Goal: Transaction & Acquisition: Purchase product/service

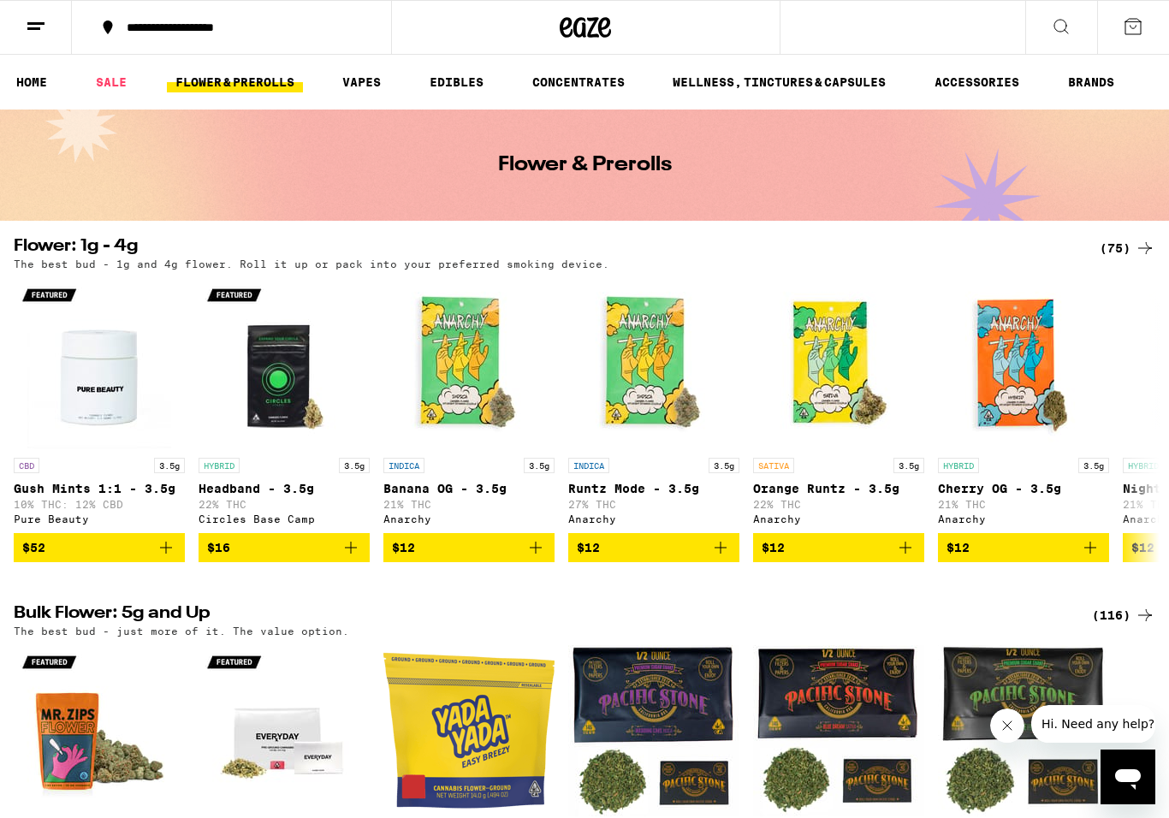
click at [1139, 30] on icon at bounding box center [1132, 26] width 21 height 21
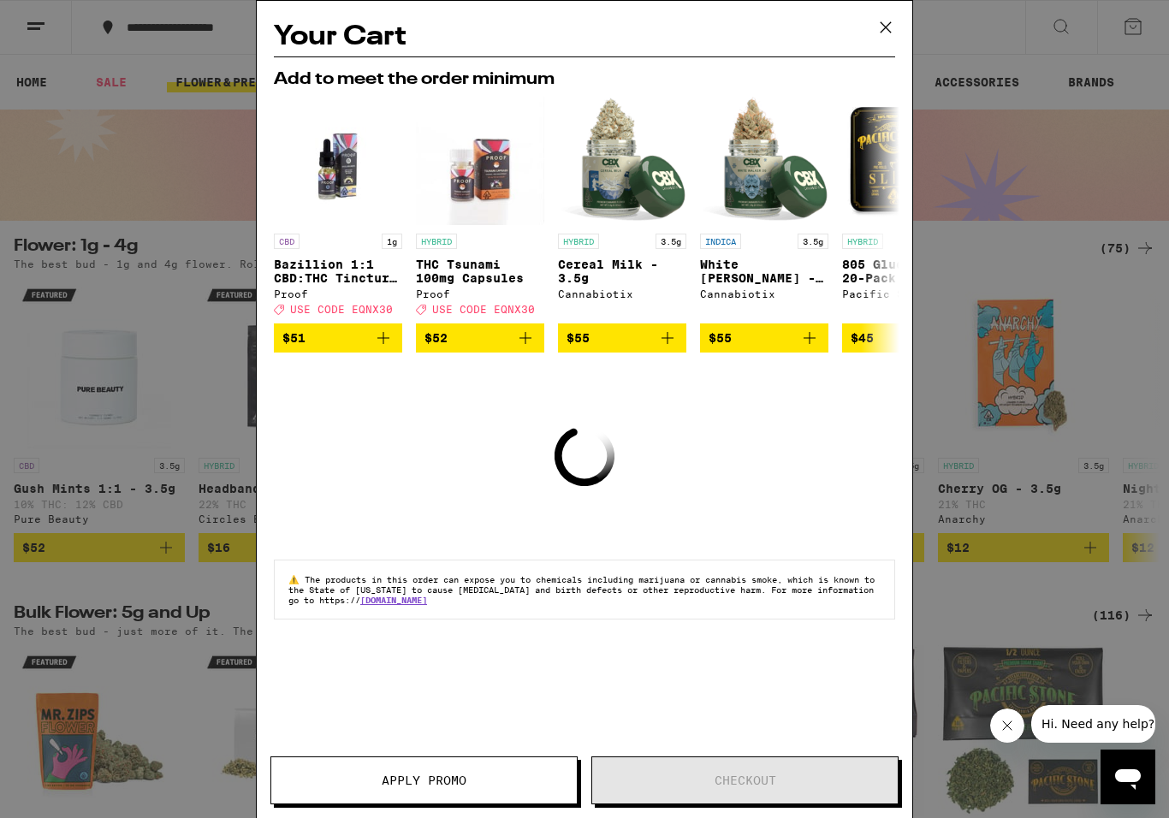
click at [884, 38] on icon at bounding box center [886, 28] width 26 height 26
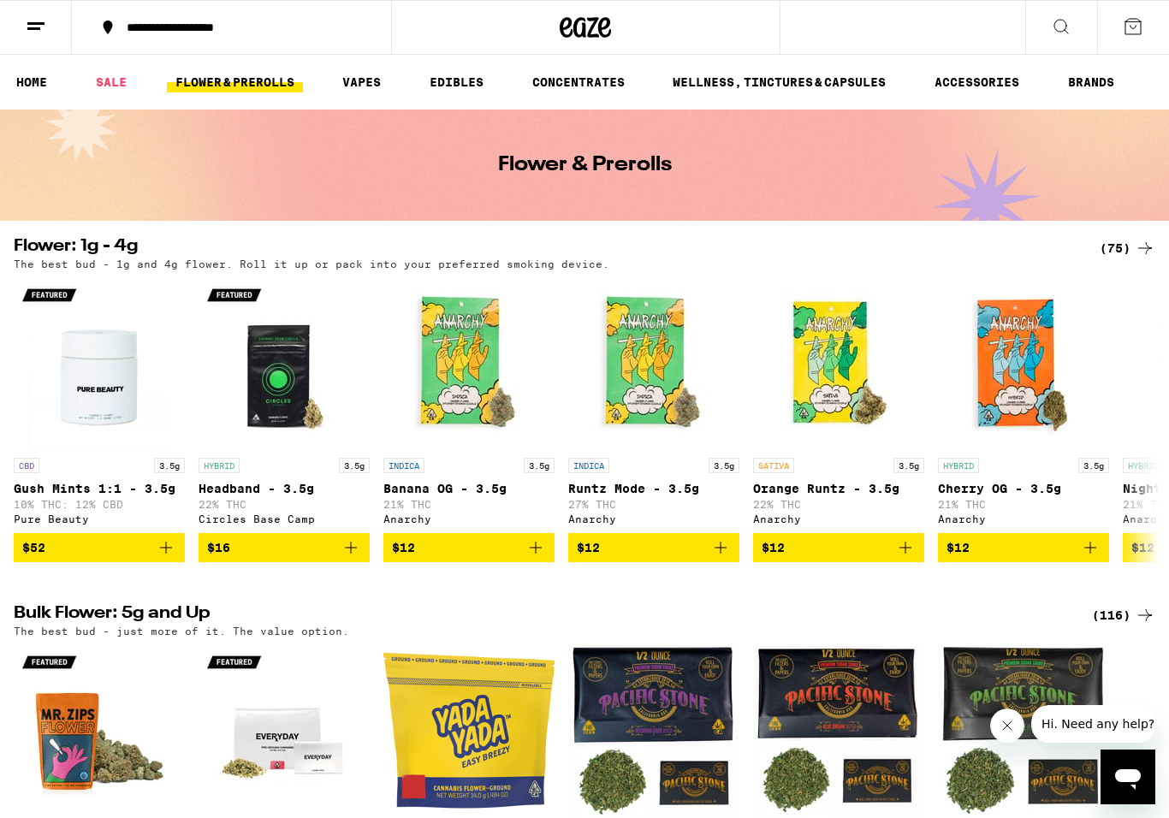
click at [1058, 33] on icon at bounding box center [1060, 26] width 21 height 21
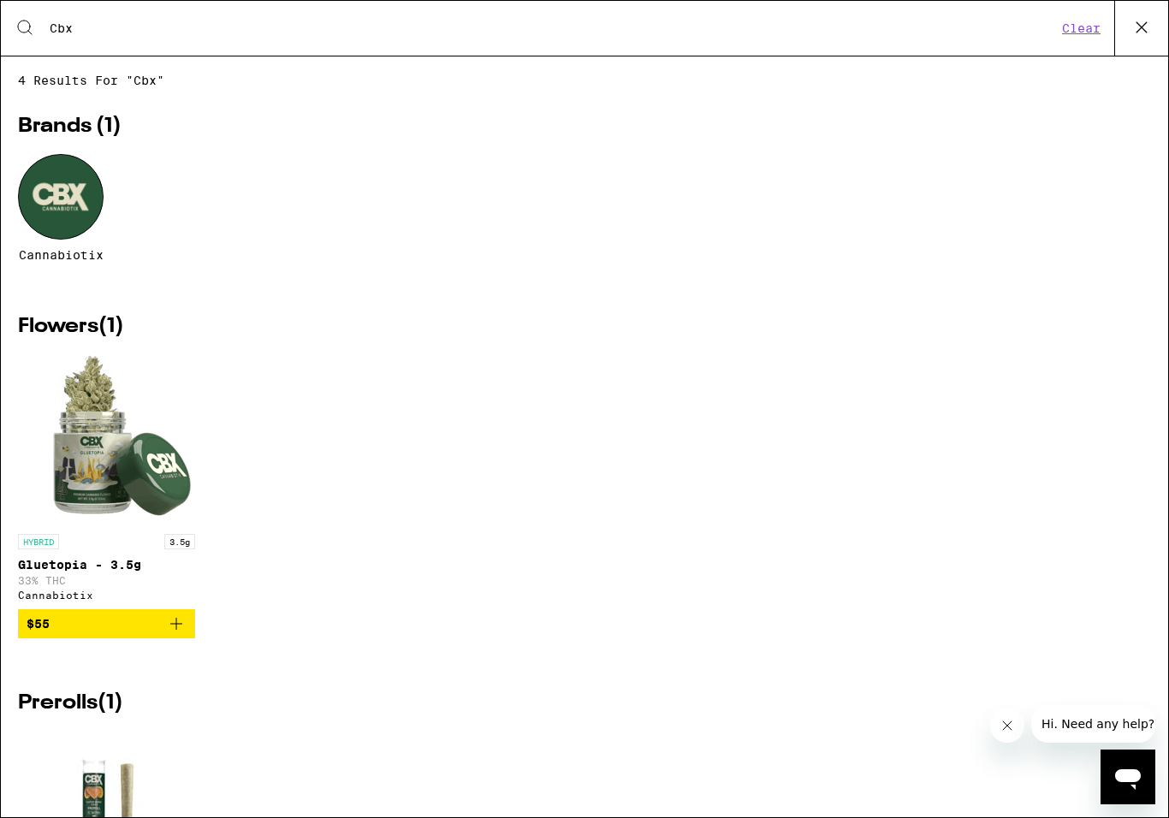
type input "Cbx"
click at [81, 212] on div at bounding box center [61, 197] width 86 height 86
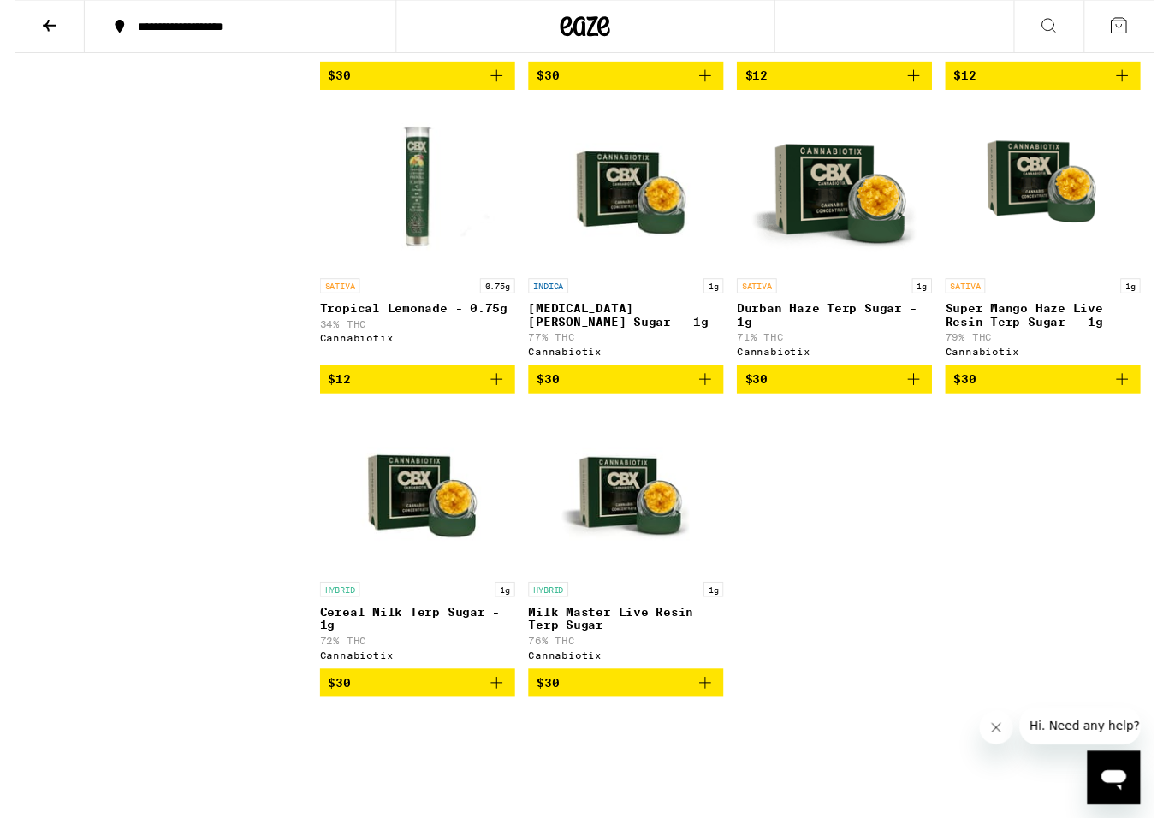
scroll to position [1355, 0]
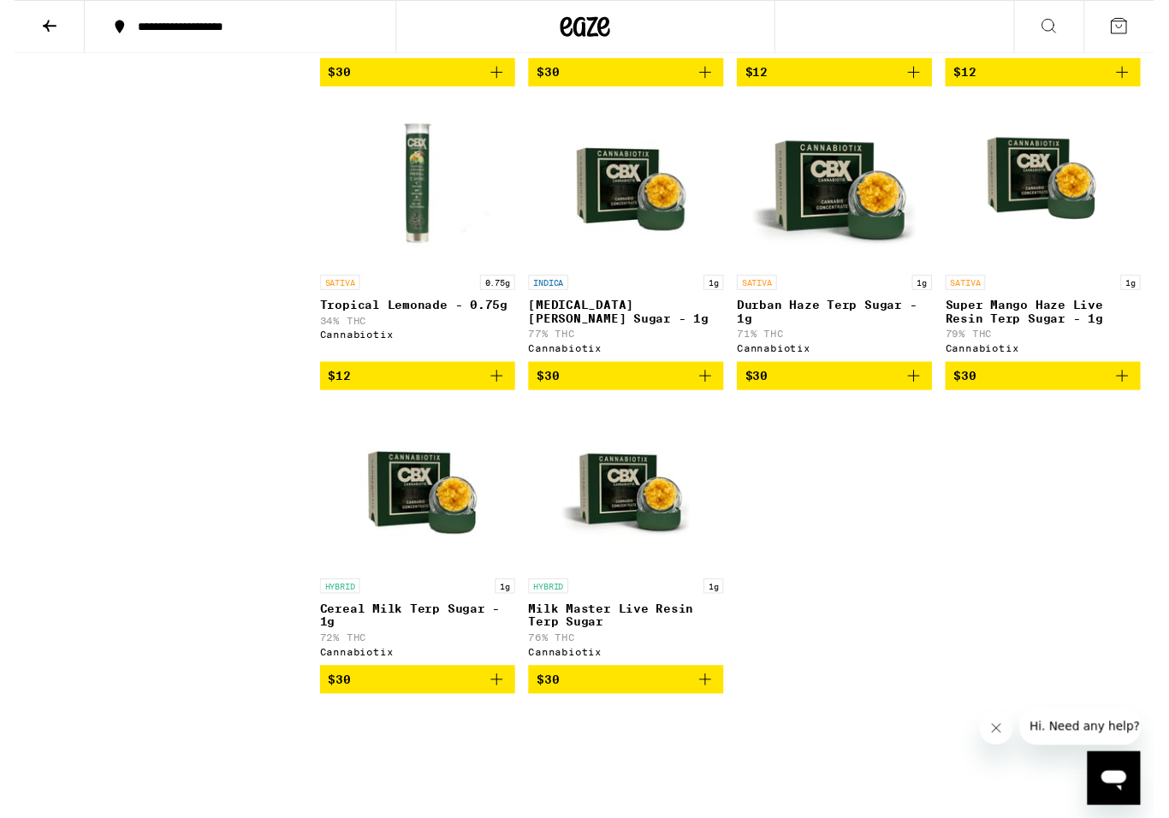
click at [1127, 396] on icon "Add to bag" at bounding box center [1136, 386] width 21 height 21
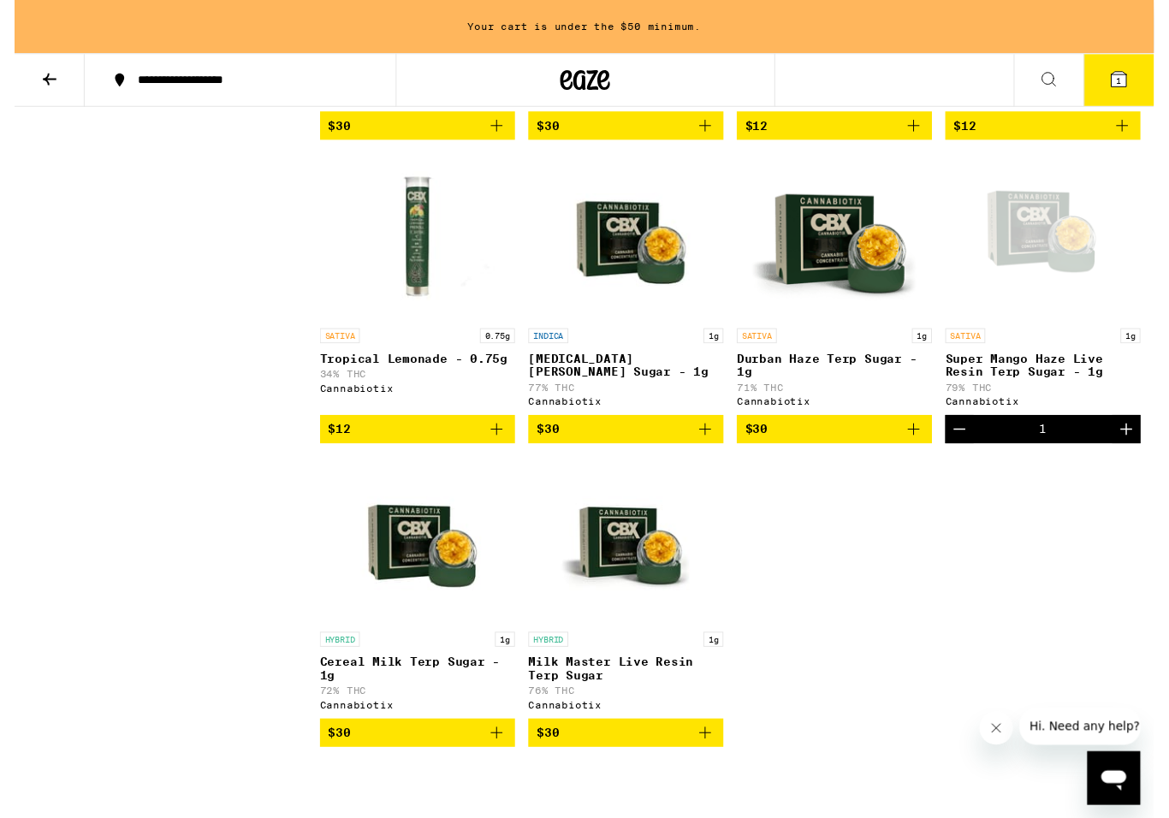
click at [501, 762] on icon "Add to bag" at bounding box center [494, 752] width 21 height 21
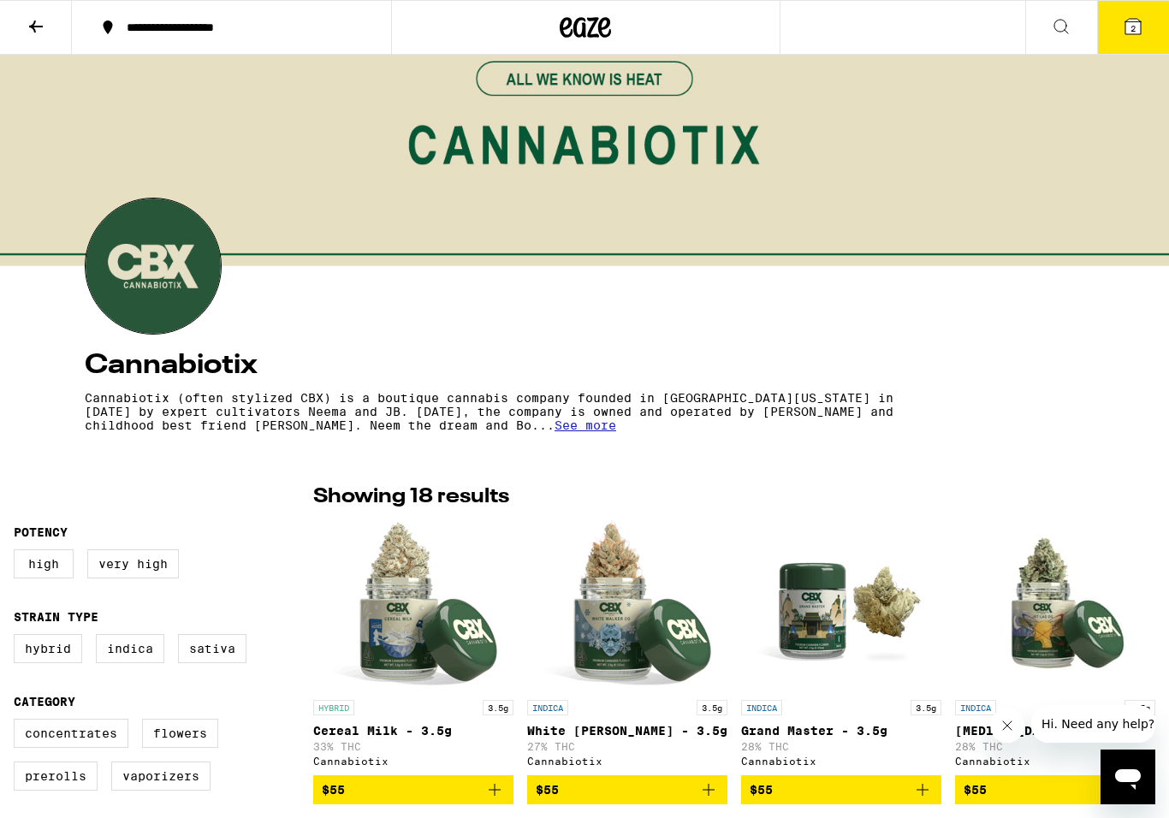
scroll to position [0, 0]
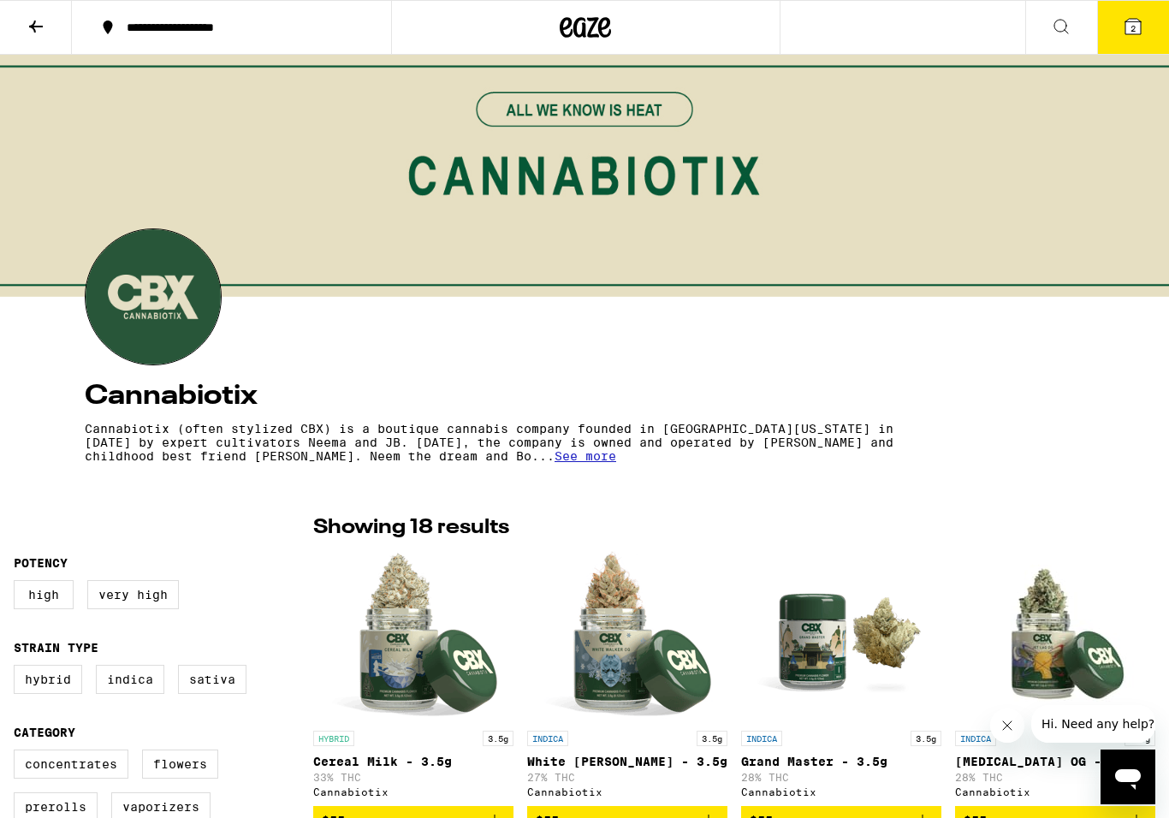
click at [1056, 24] on icon at bounding box center [1060, 26] width 21 height 21
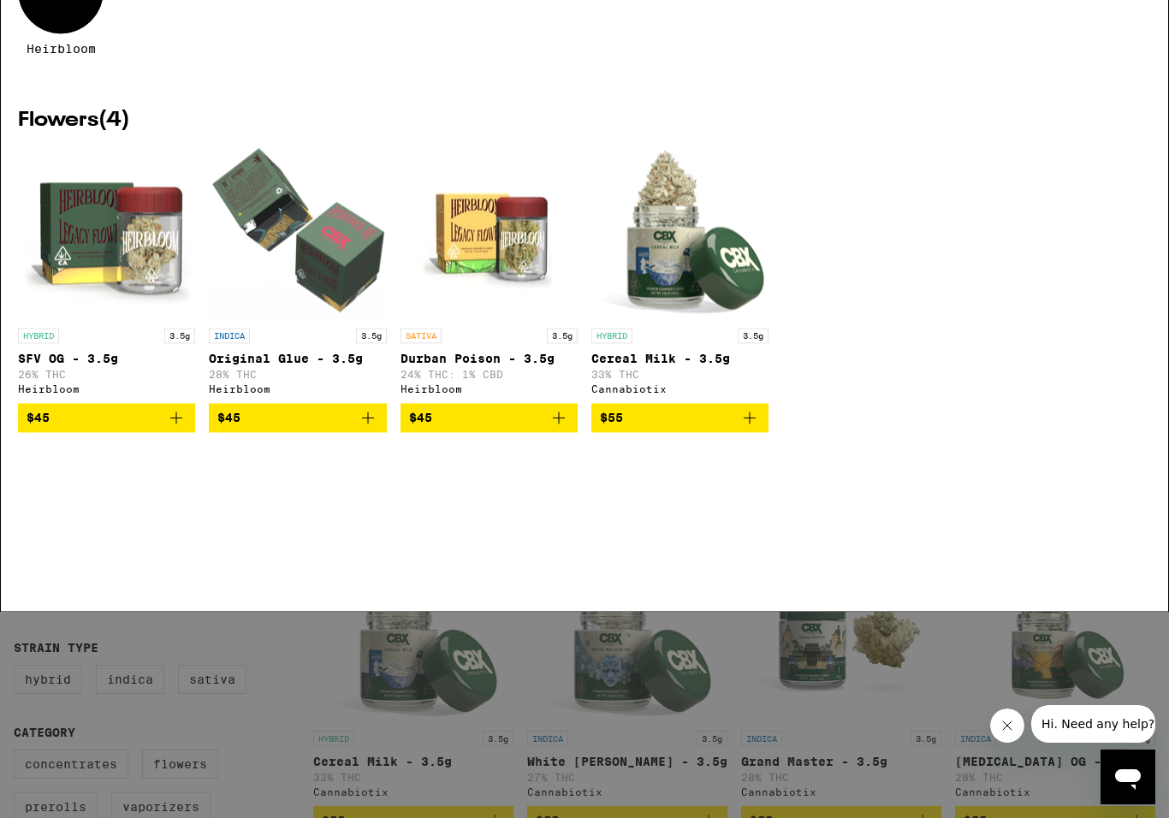
type input "Heirbloo"
click at [77, 187] on div "H" at bounding box center [61, 197] width 86 height 86
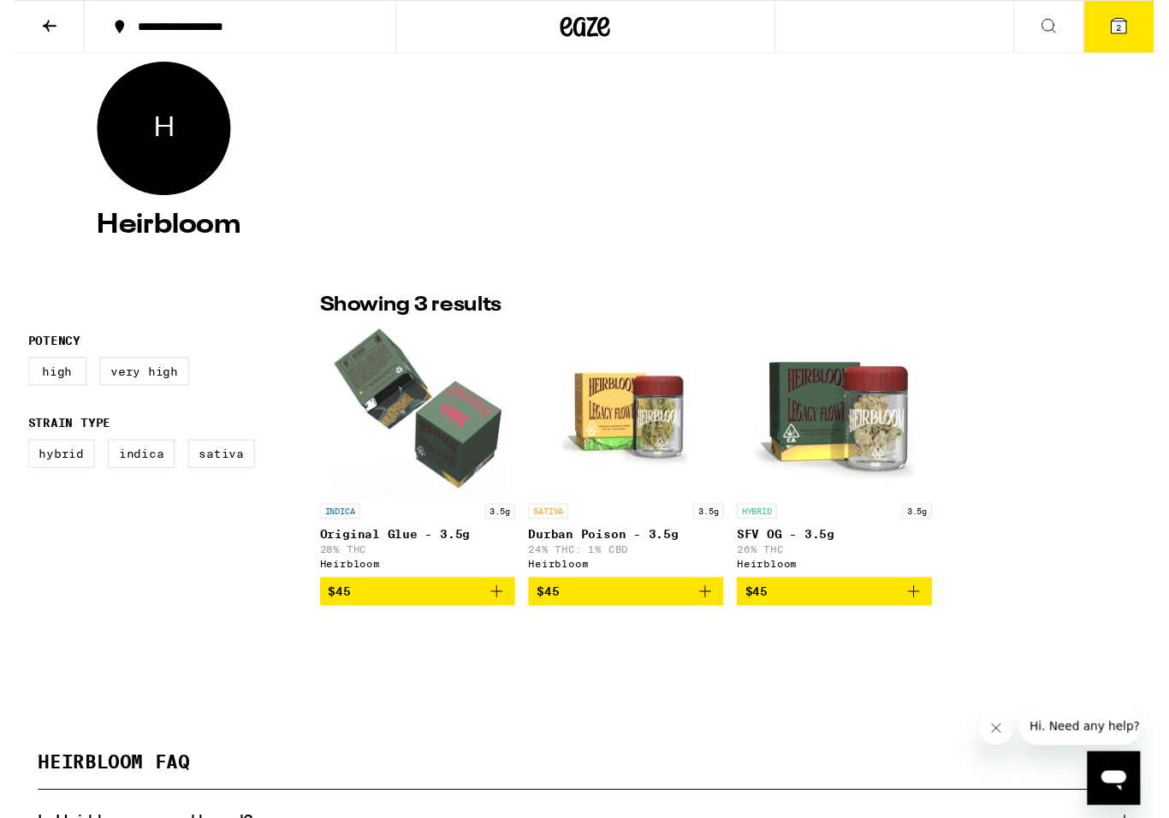
scroll to position [166, 0]
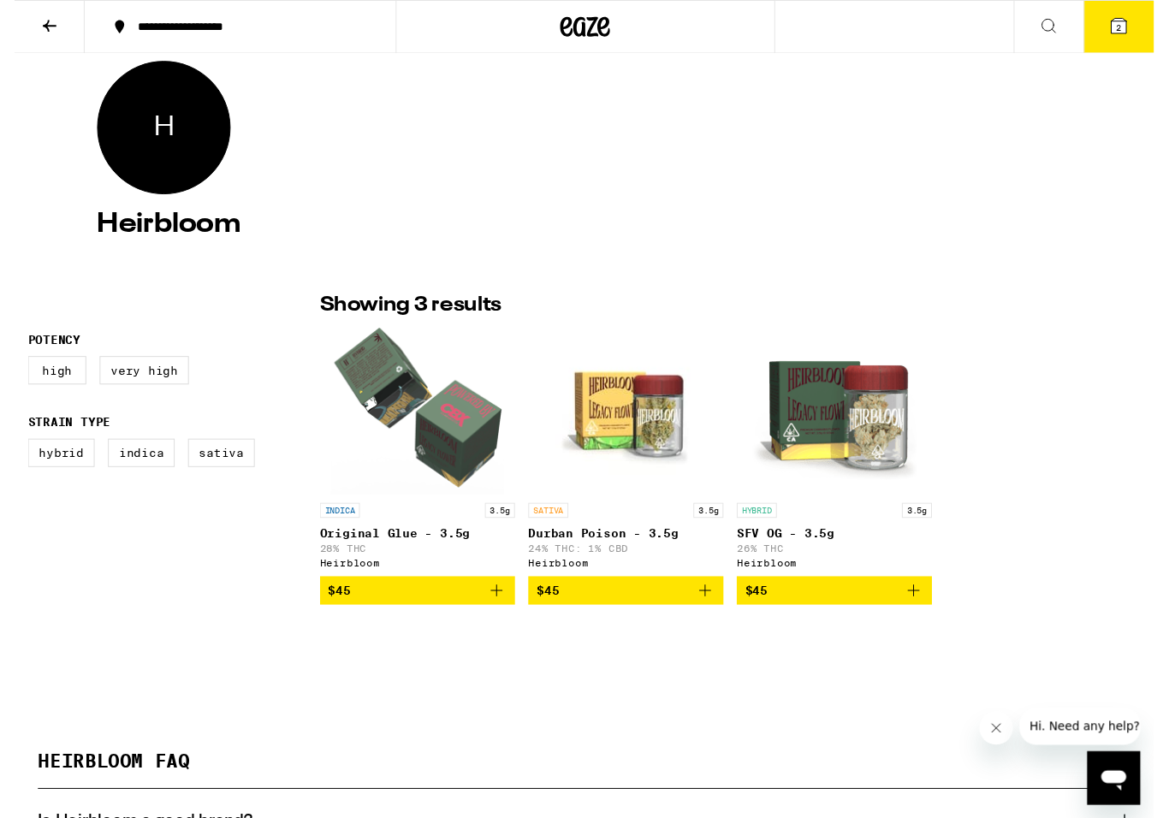
click at [687, 616] on span "$45" at bounding box center [626, 605] width 183 height 21
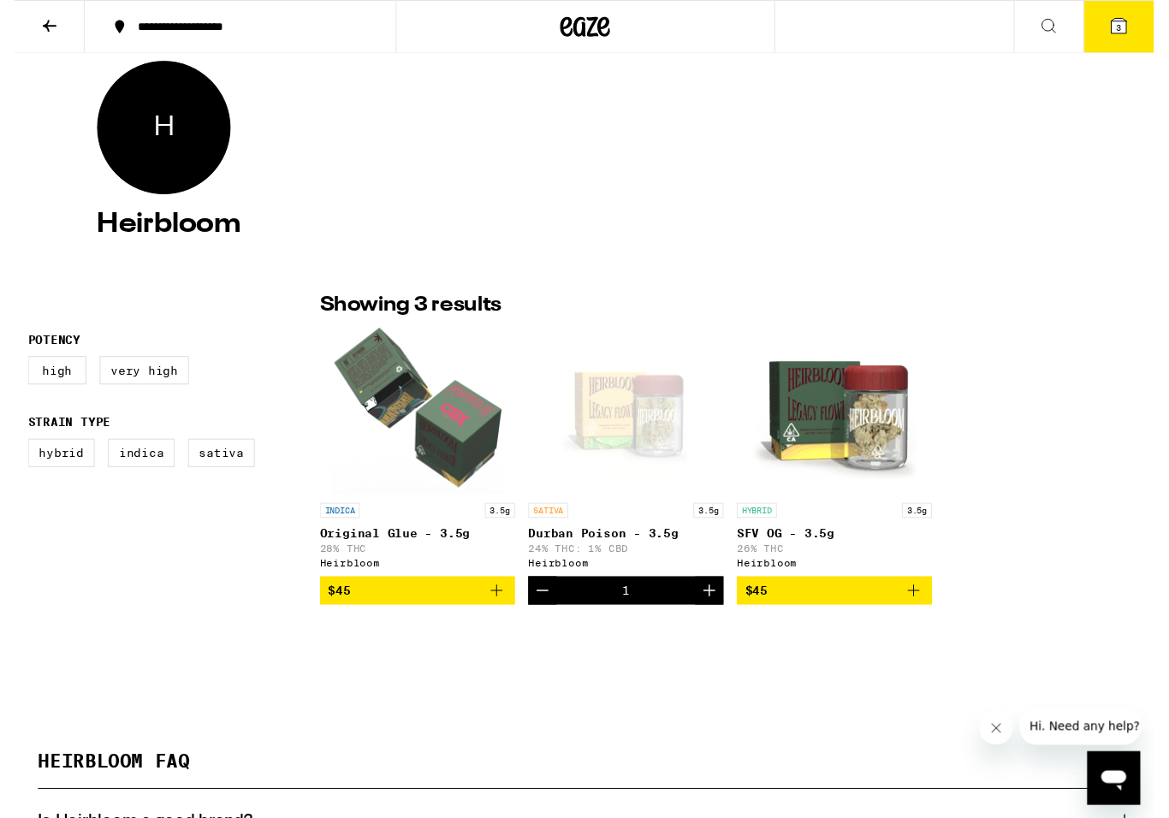
click at [1153, 23] on button "3" at bounding box center [1133, 27] width 72 height 53
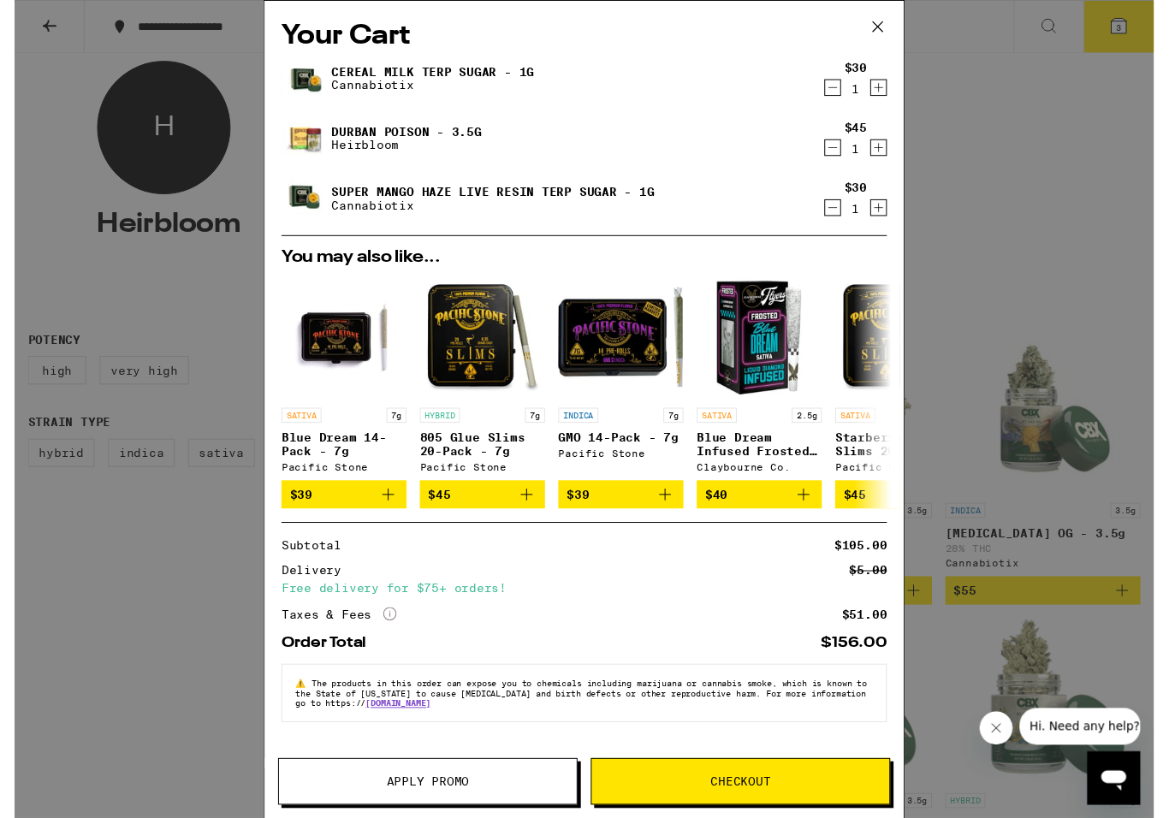
click at [355, 518] on span "$39" at bounding box center [337, 507] width 111 height 21
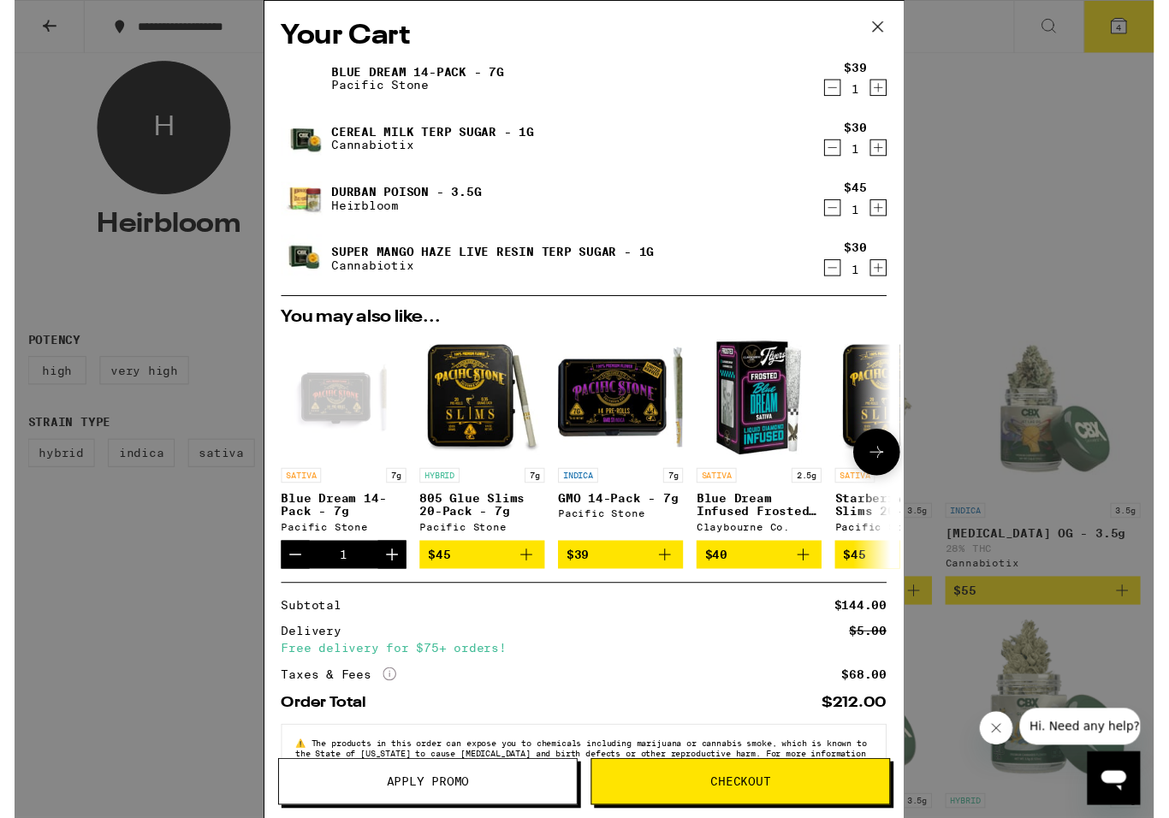
click at [646, 579] on span "$39" at bounding box center [621, 569] width 111 height 21
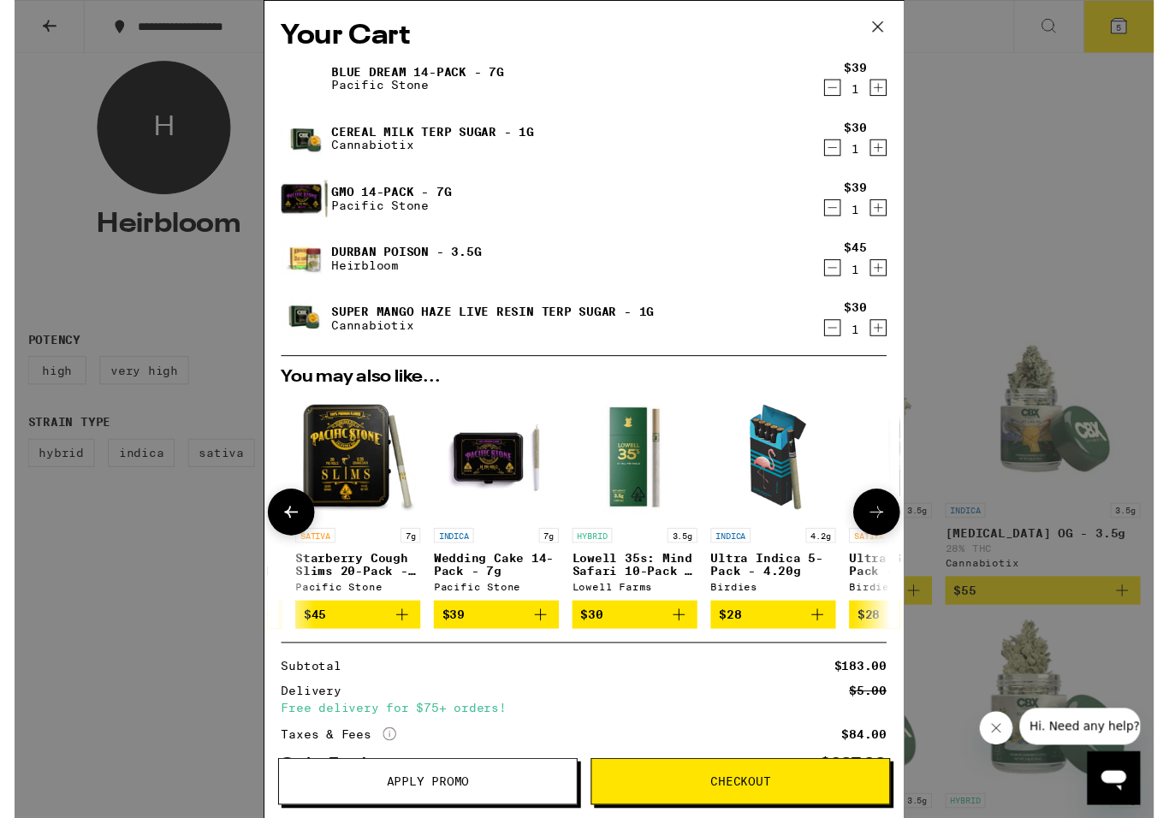
scroll to position [1, 553]
click at [514, 798] on span "Apply Promo" at bounding box center [423, 802] width 305 height 12
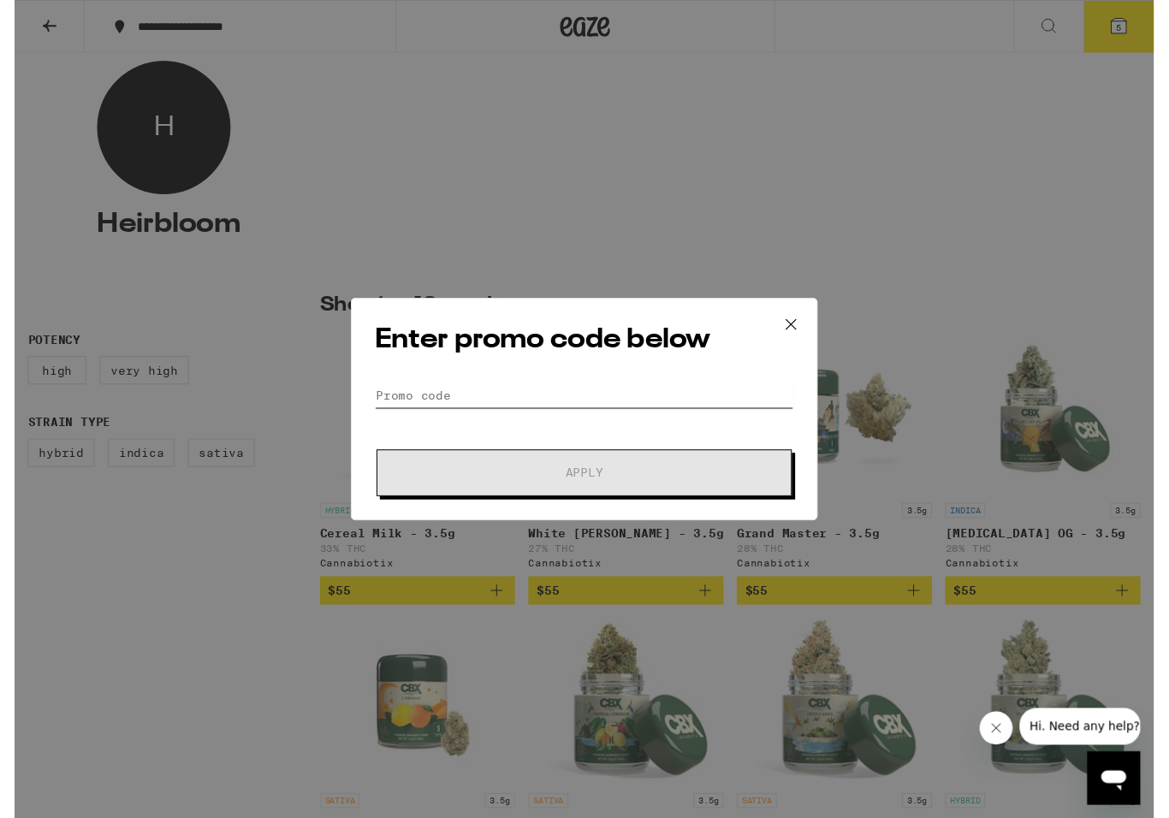
click at [632, 418] on input "Promo Code" at bounding box center [584, 406] width 429 height 26
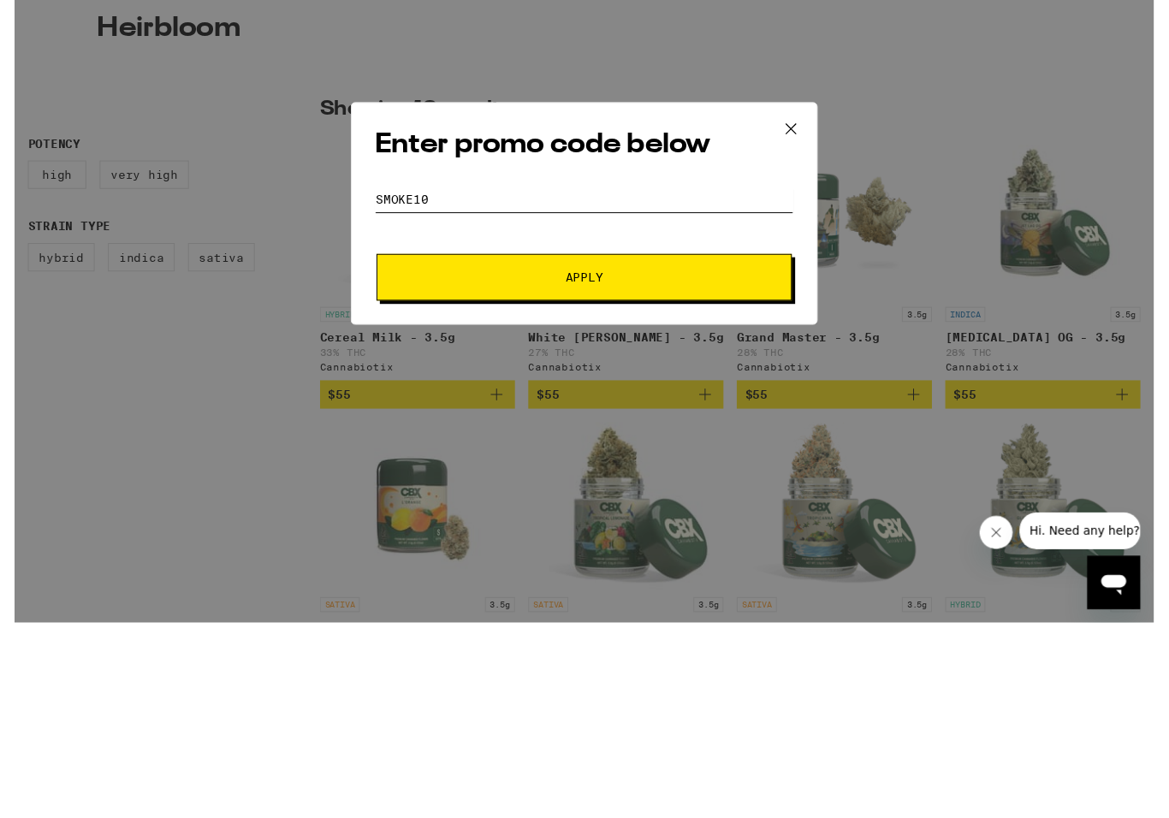
type input "Smoke10"
click at [584, 461] on button "Apply" at bounding box center [584, 485] width 426 height 48
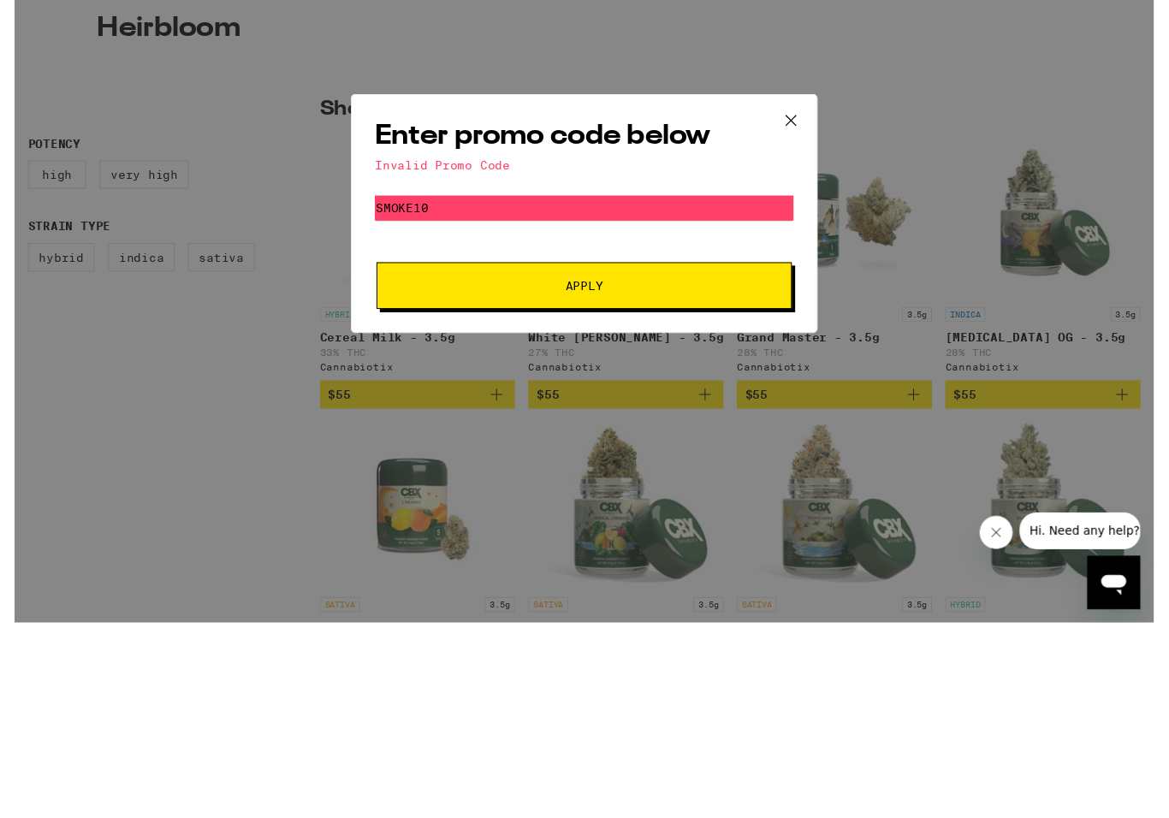
click at [801, 311] on icon at bounding box center [797, 324] width 26 height 26
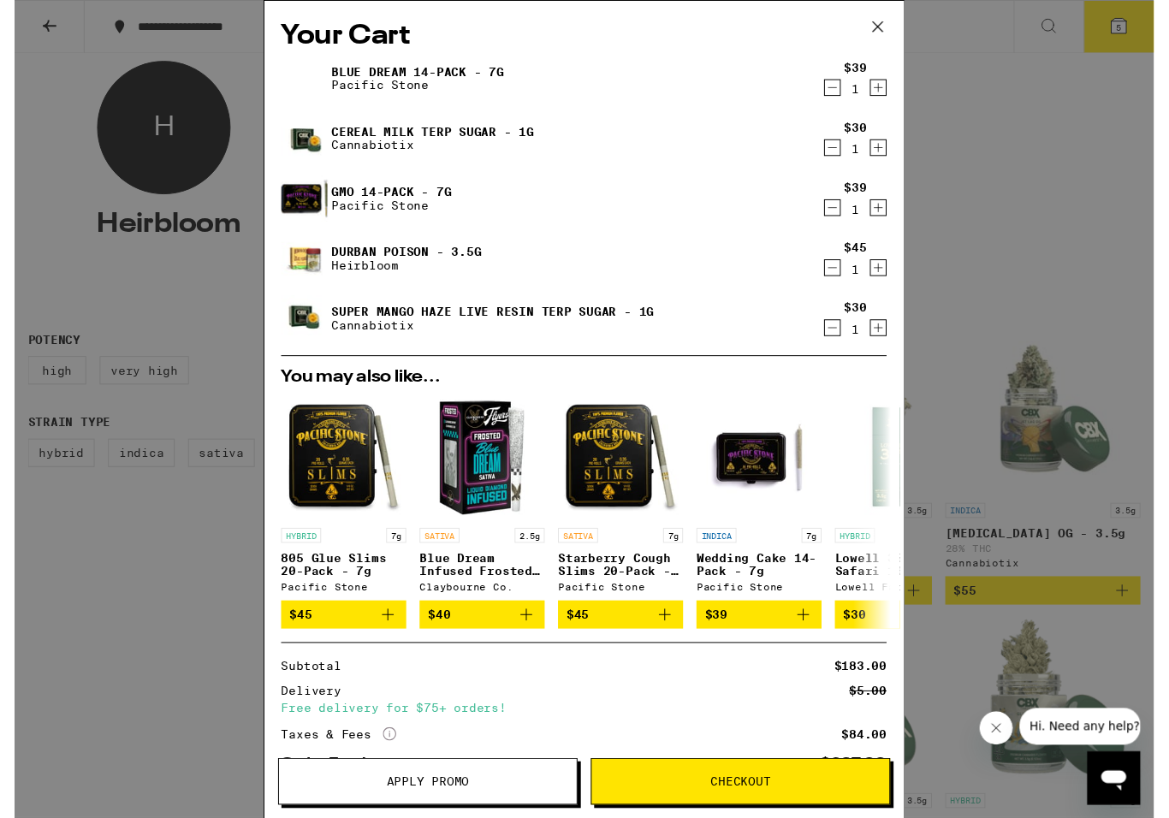
click at [793, 805] on span "Checkout" at bounding box center [744, 802] width 305 height 12
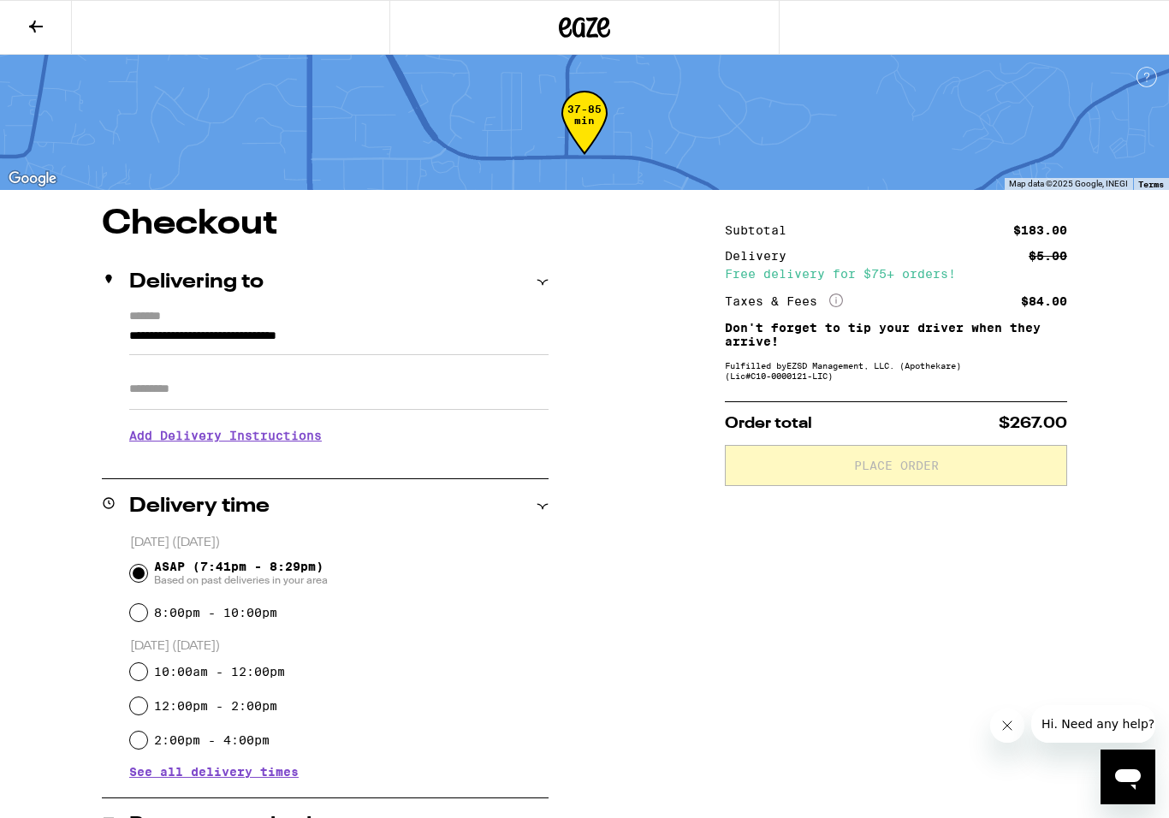
click at [280, 441] on h3 "Add Delivery Instructions" at bounding box center [338, 435] width 419 height 39
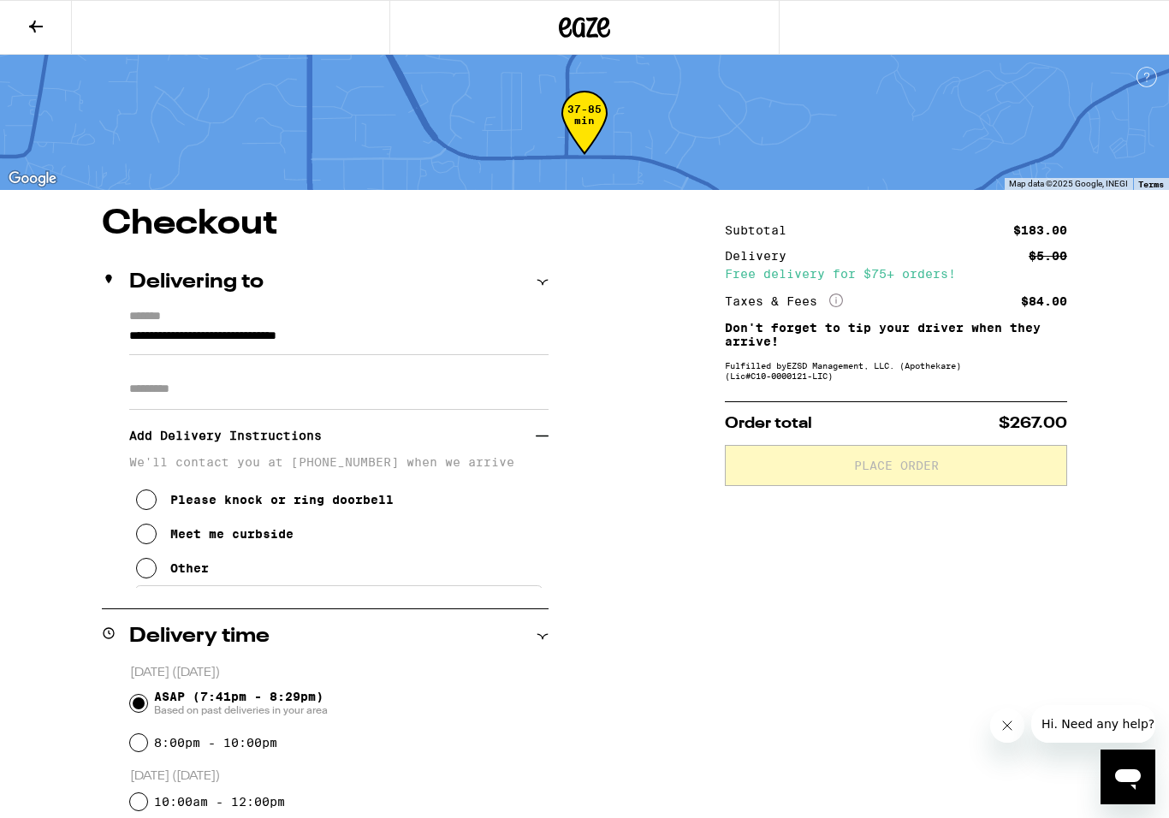
click at [147, 510] on icon at bounding box center [146, 499] width 21 height 21
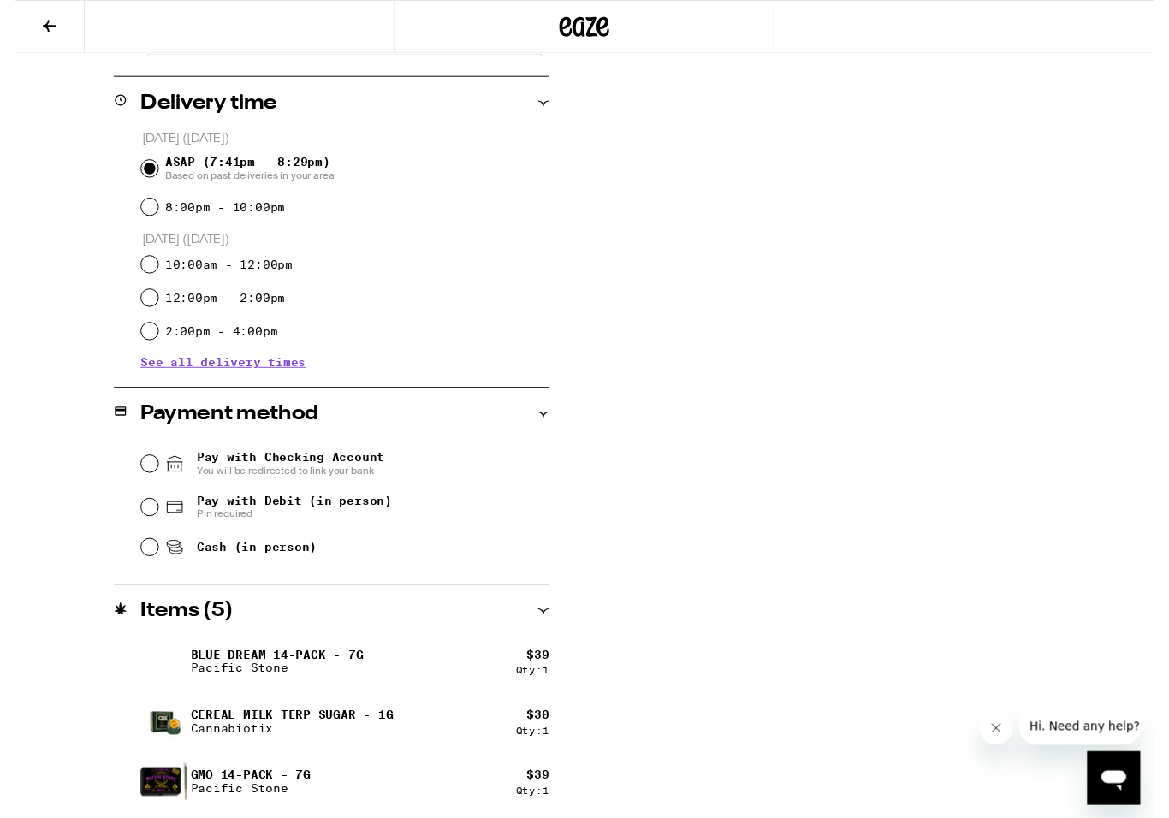
scroll to position [532, 0]
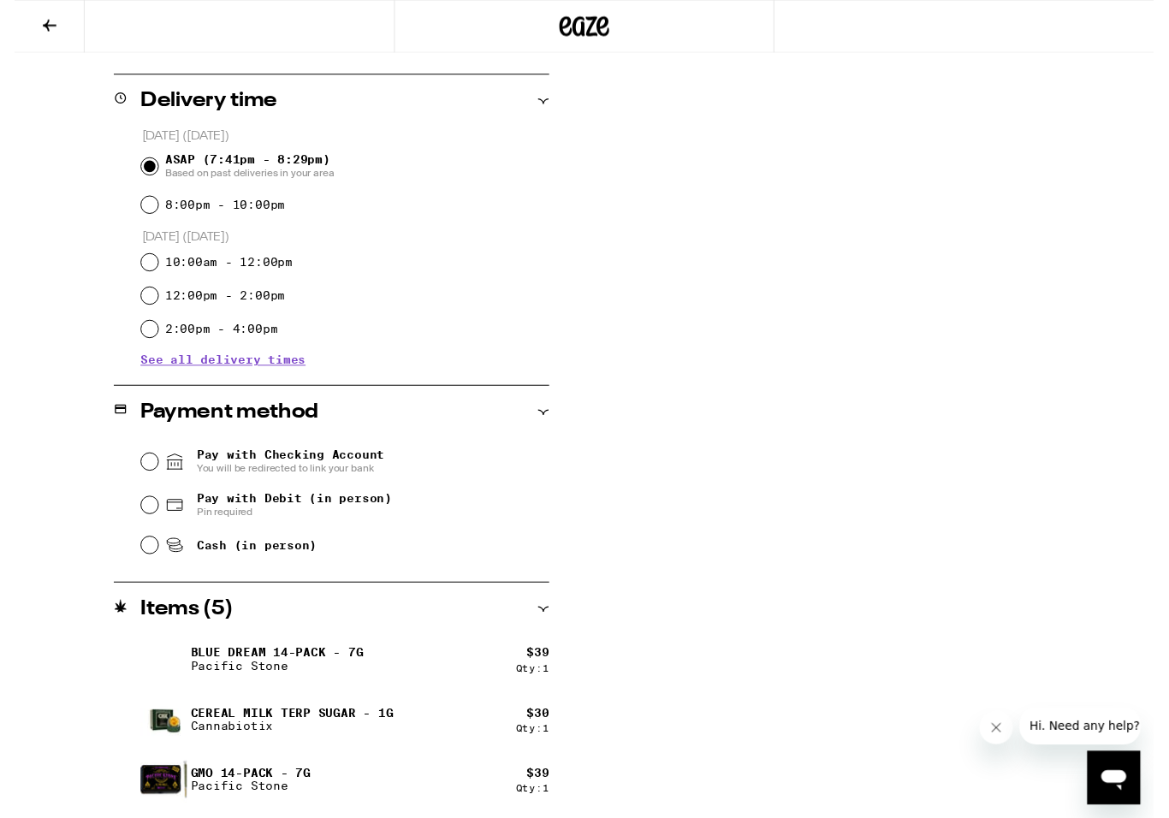
click at [144, 521] on input "Pay with Debit (in person) Pin required" at bounding box center [138, 518] width 17 height 17
radio input "true"
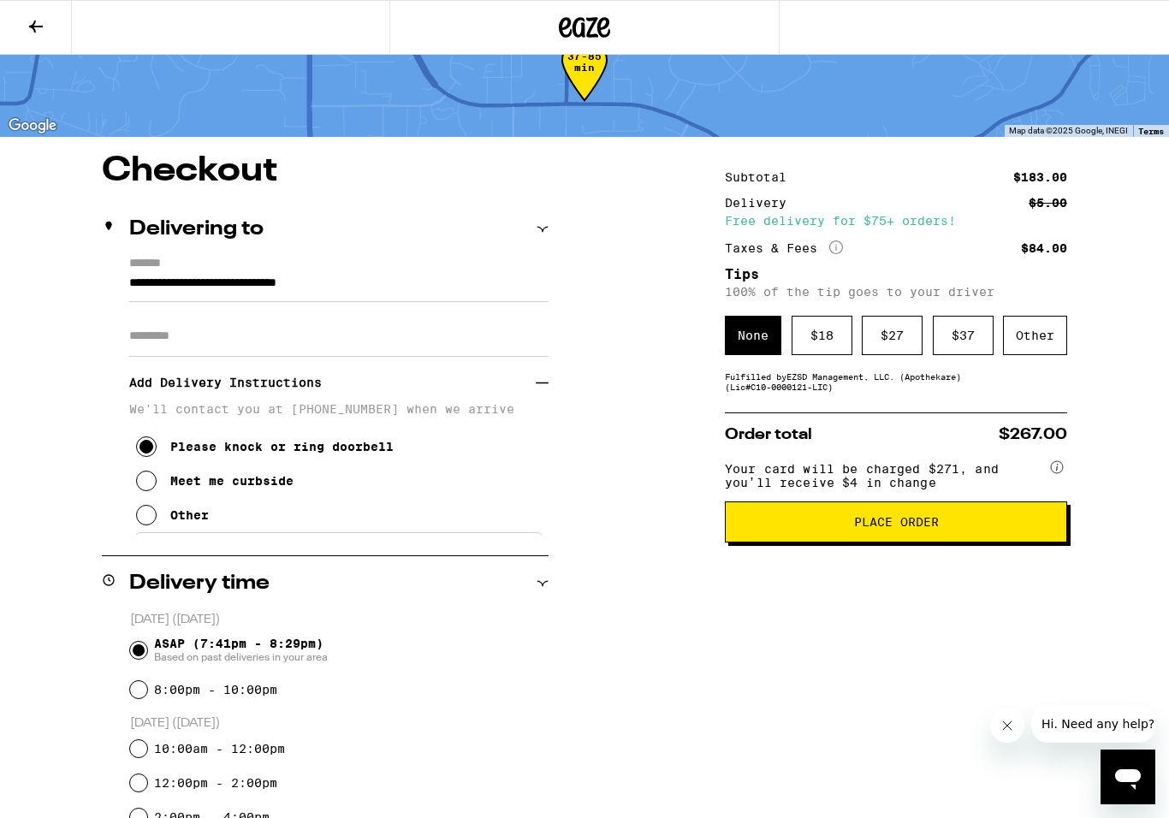
scroll to position [45, 0]
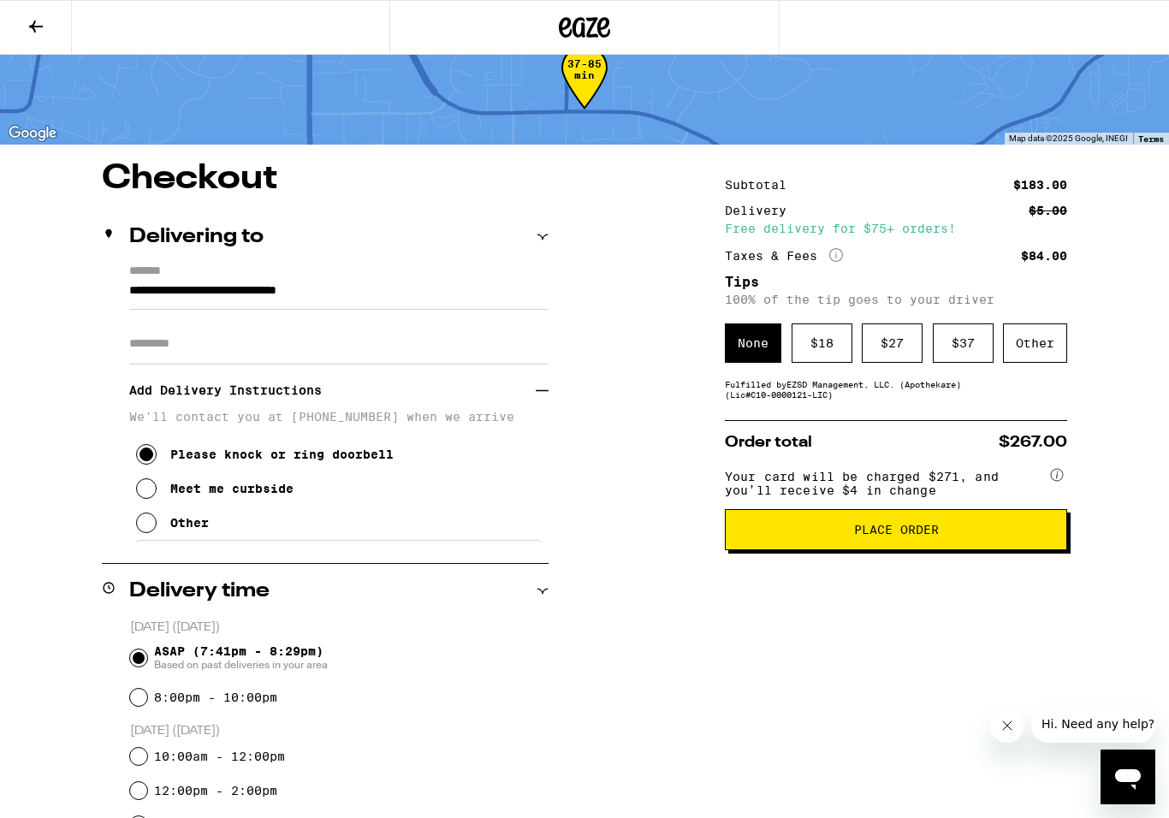
click at [892, 352] on div "$ 27" at bounding box center [891, 342] width 61 height 39
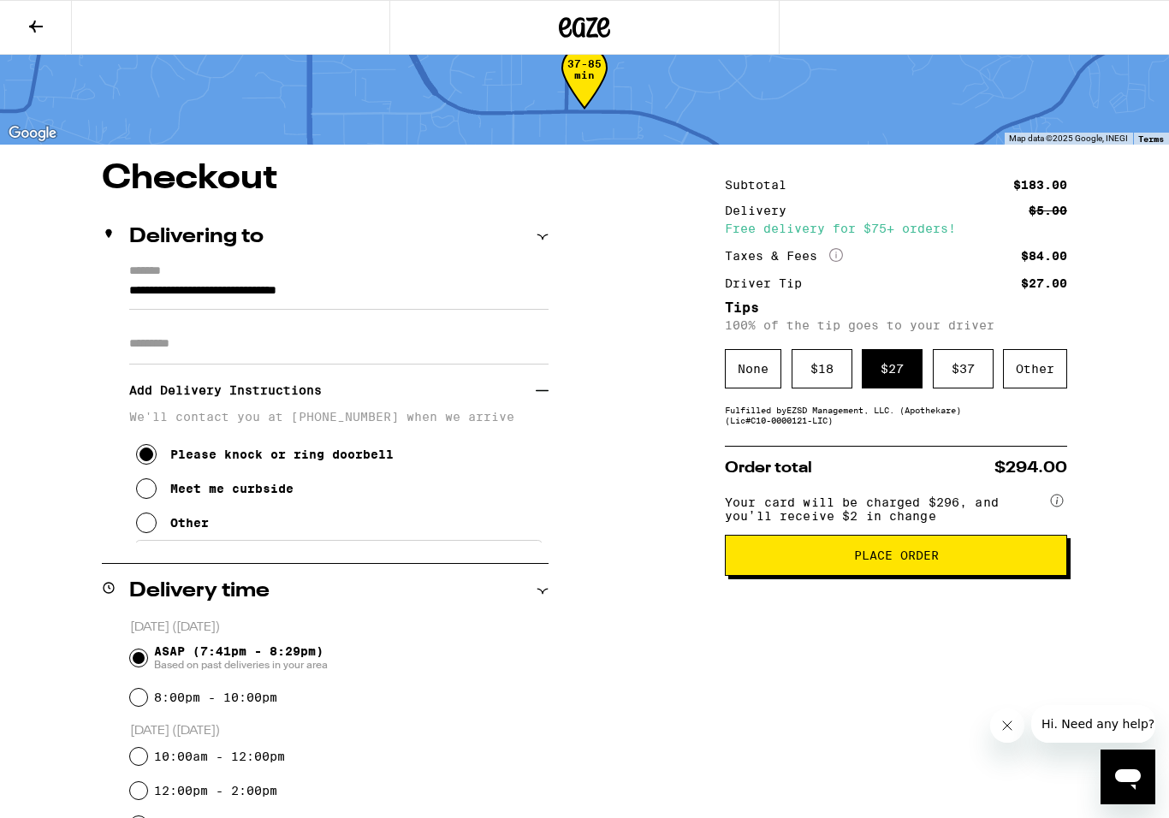
click at [888, 561] on span "Place Order" at bounding box center [896, 555] width 85 height 12
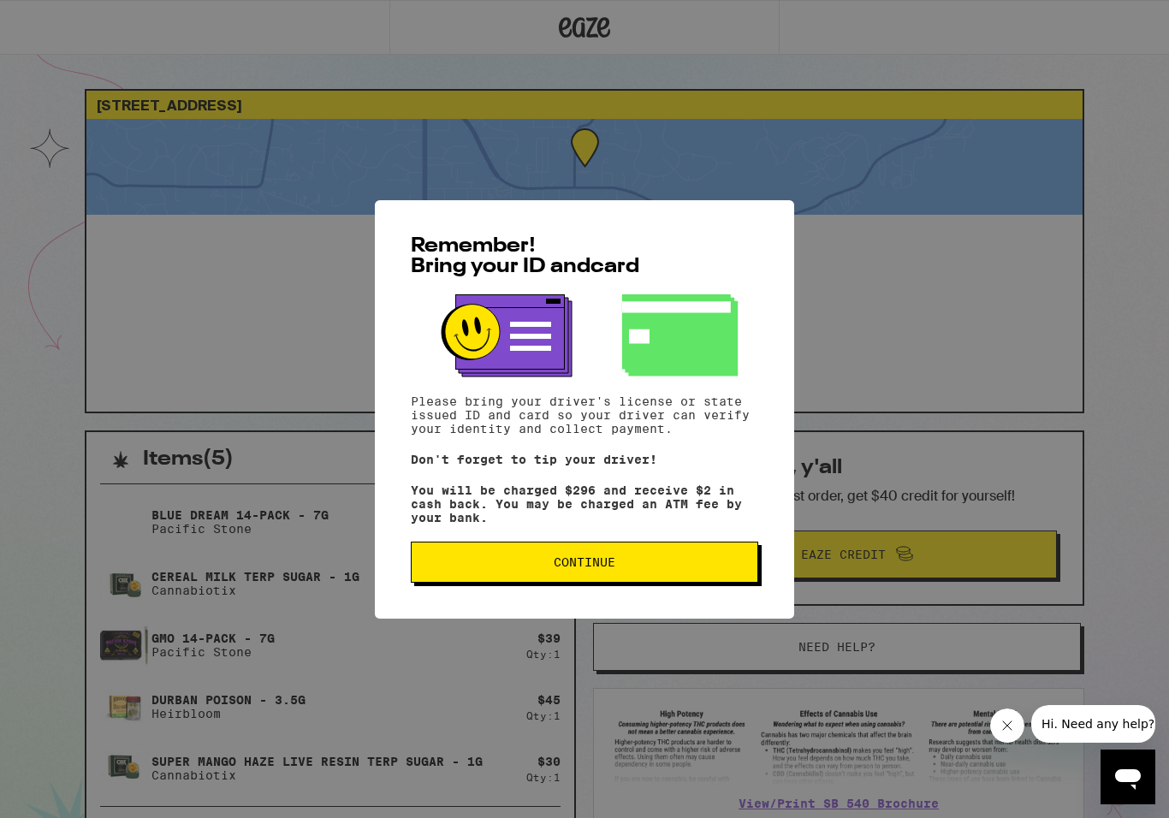
click at [574, 568] on span "Continue" at bounding box center [584, 562] width 62 height 12
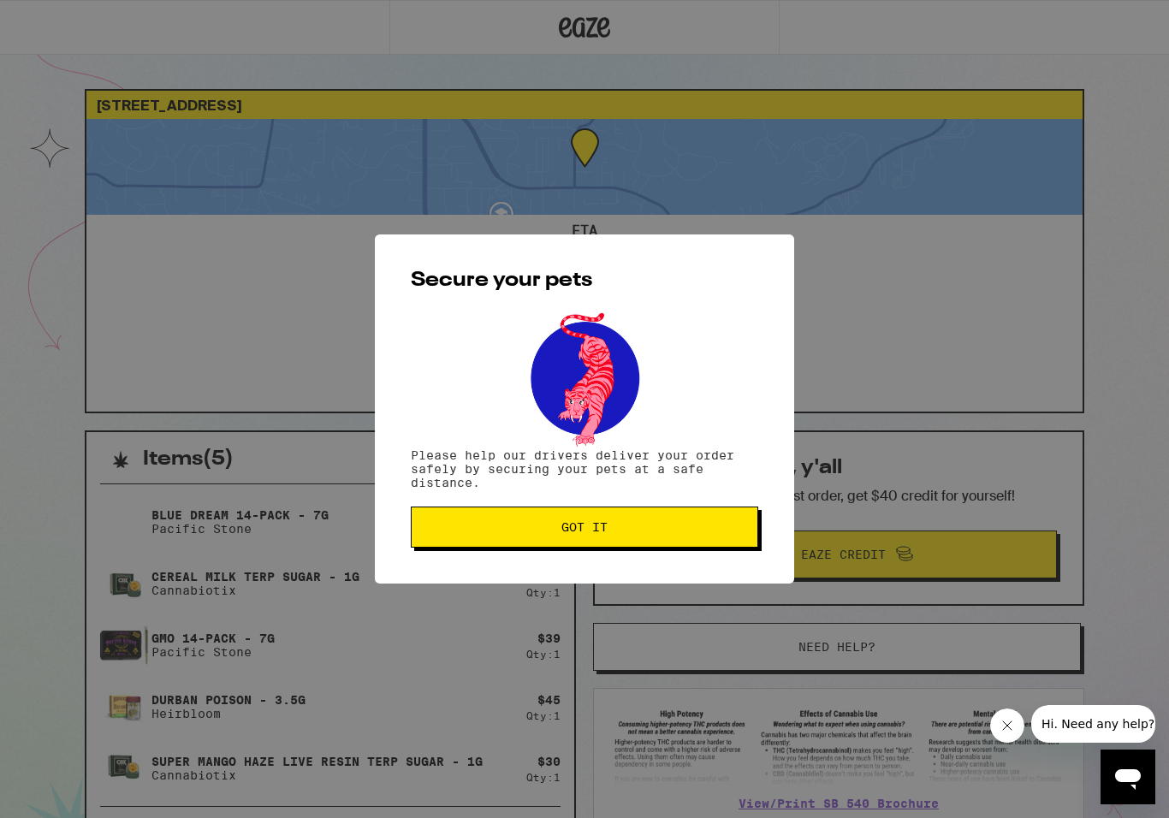
click at [583, 530] on span "Got it" at bounding box center [584, 527] width 46 height 12
